Goal: Task Accomplishment & Management: Complete application form

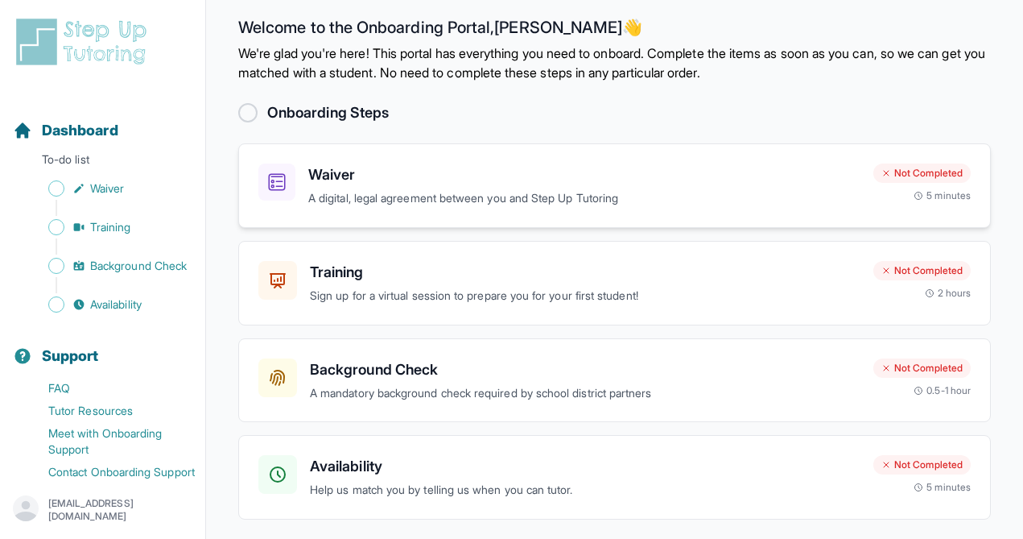
scroll to position [20, 0]
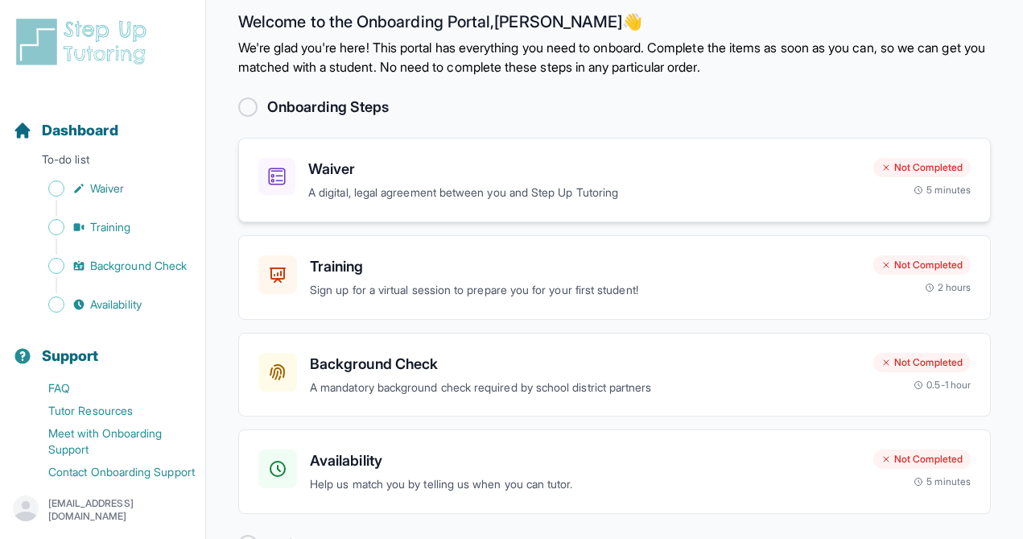
click at [410, 195] on p "A digital, legal agreement between you and Step Up Tutoring" at bounding box center [584, 193] width 552 height 19
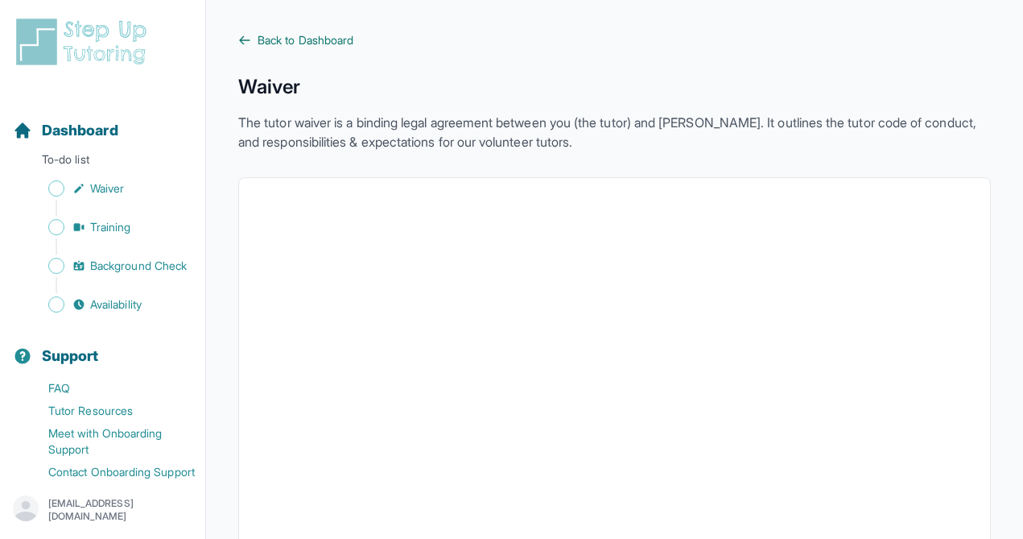
click at [254, 39] on link "Back to Dashboard" at bounding box center [614, 40] width 753 height 16
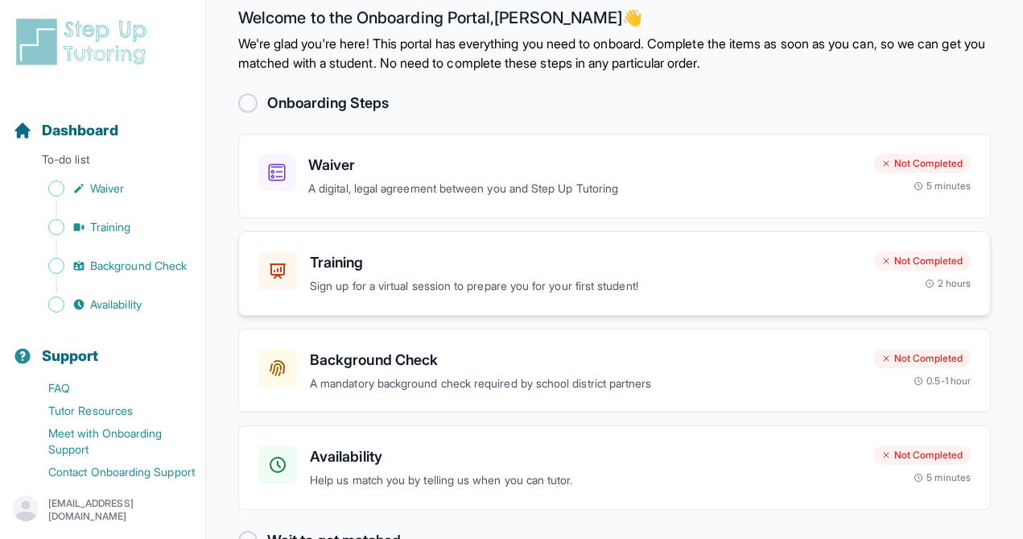
scroll to position [32, 0]
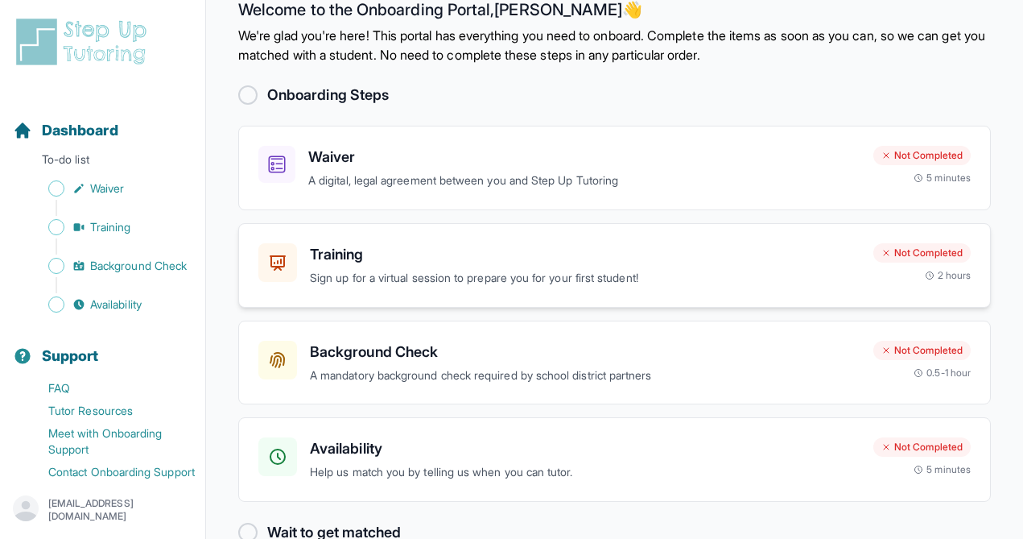
click at [431, 280] on p "Sign up for a virtual session to prepare you for your first student!" at bounding box center [585, 278] width 551 height 19
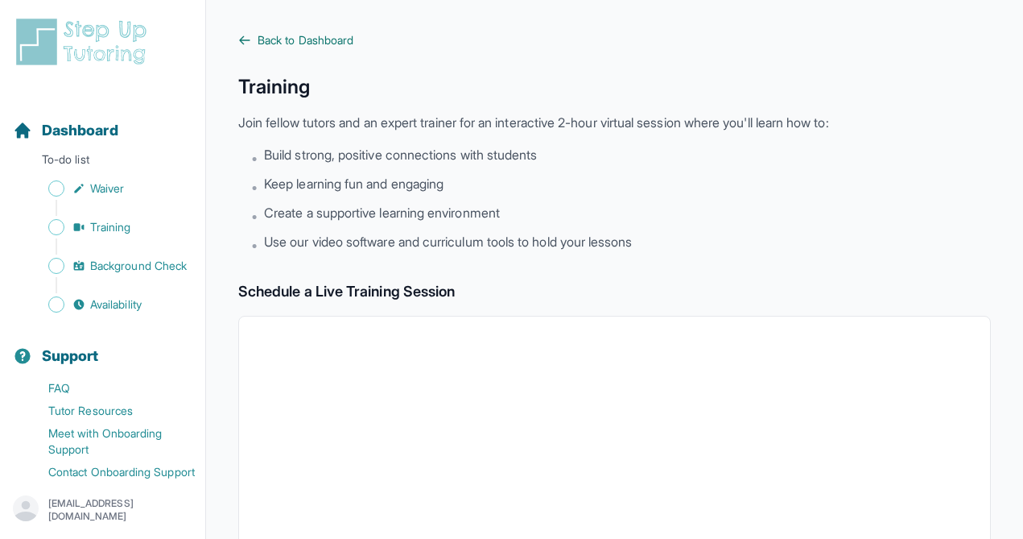
click at [255, 36] on link "Back to Dashboard" at bounding box center [614, 40] width 753 height 16
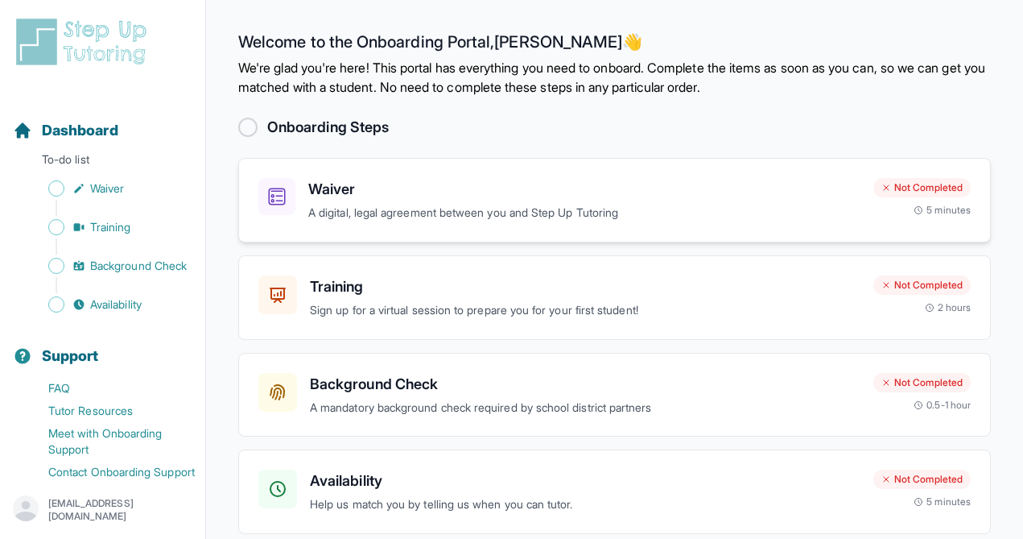
scroll to position [69, 0]
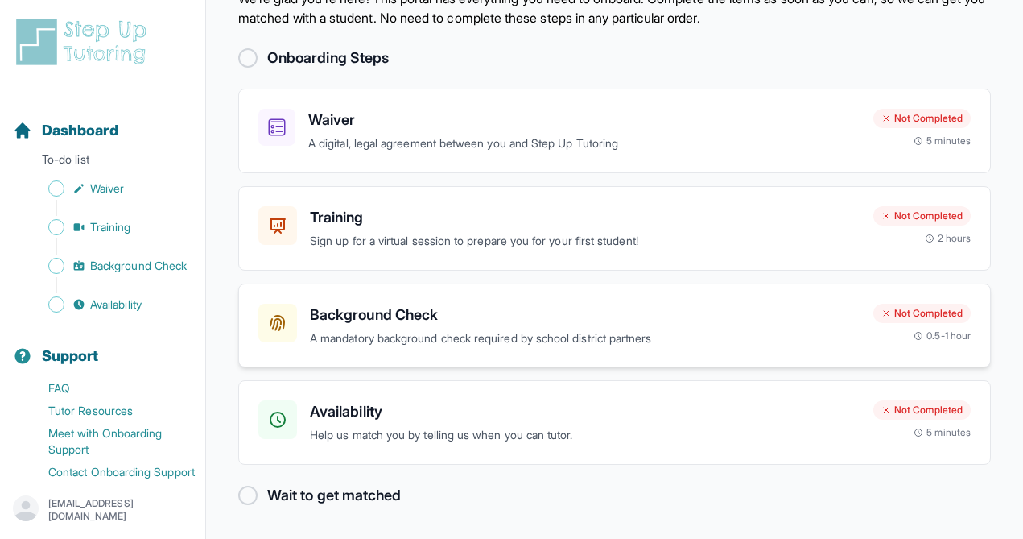
click at [349, 329] on p "A mandatory background check required by school district partners" at bounding box center [585, 338] width 551 height 19
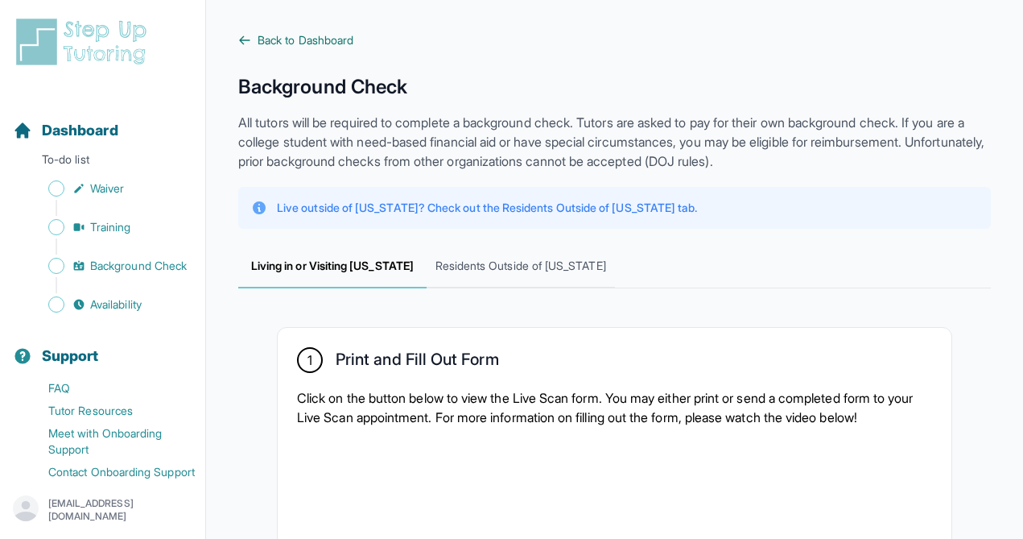
click at [254, 39] on link "Back to Dashboard" at bounding box center [614, 40] width 753 height 16
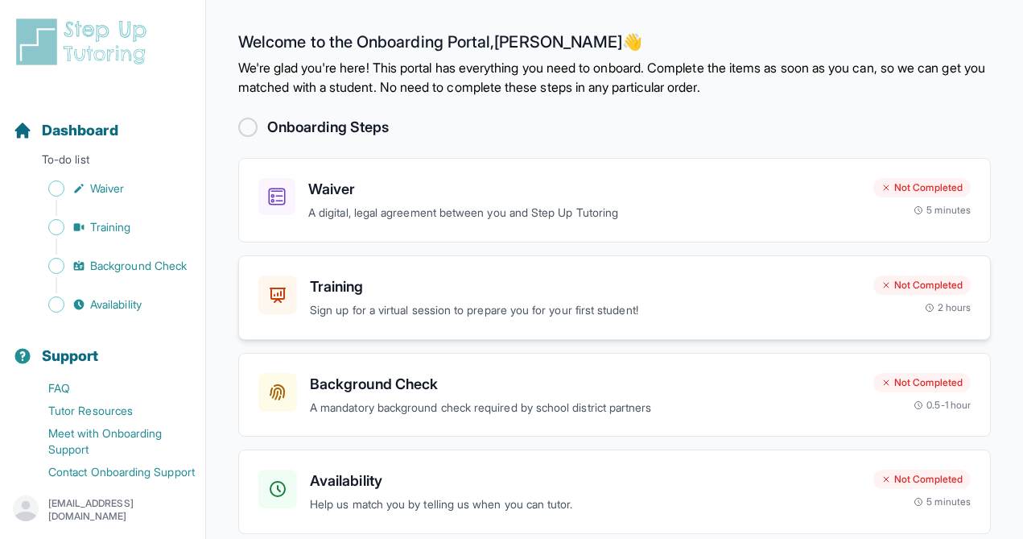
scroll to position [69, 0]
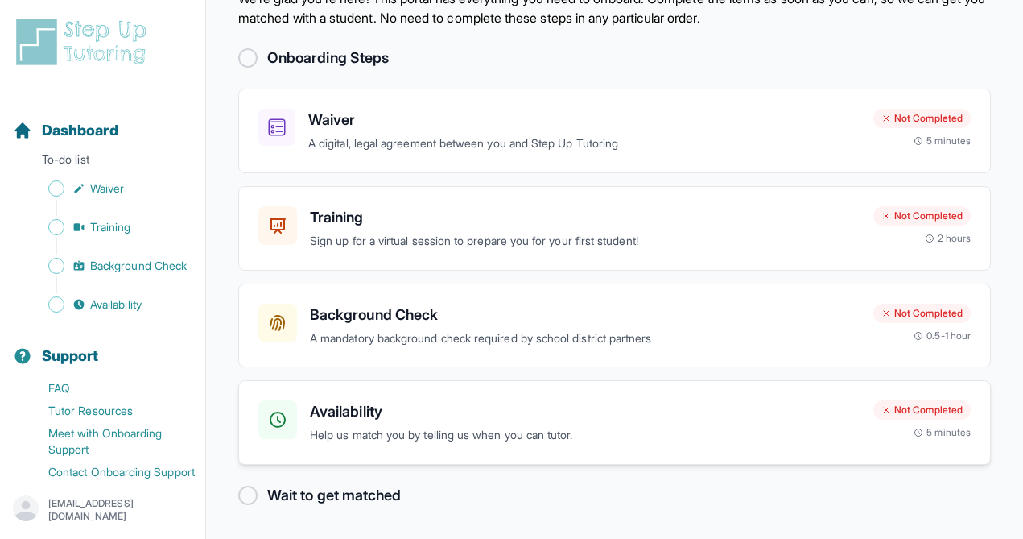
click at [417, 431] on p "Help us match you by telling us when you can tutor." at bounding box center [585, 435] width 551 height 19
